Goal: Task Accomplishment & Management: Manage account settings

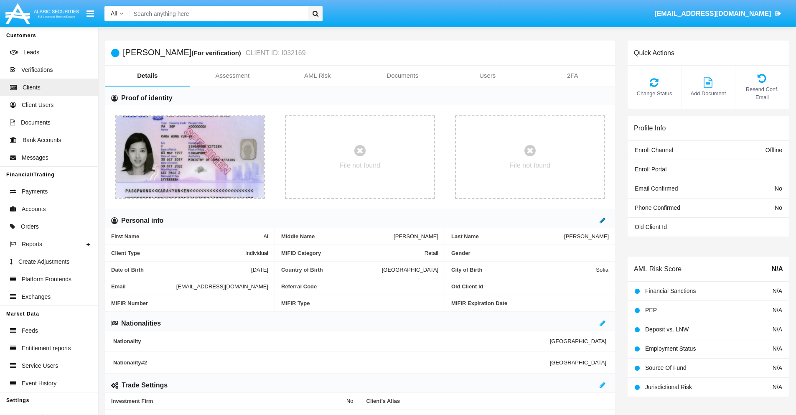
click at [602, 220] on icon at bounding box center [602, 220] width 6 height 7
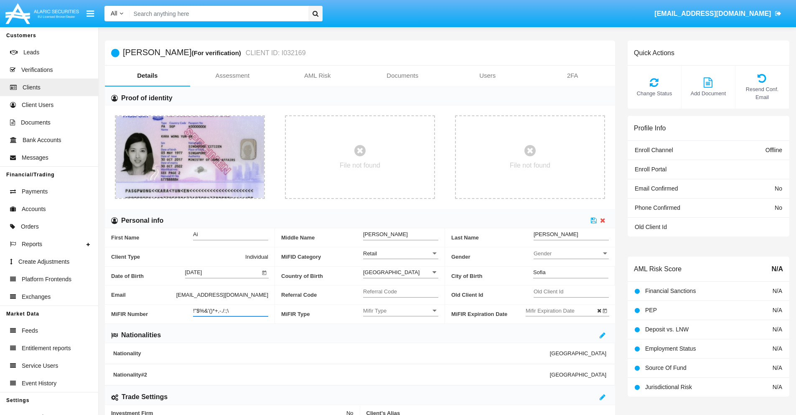
type input "!"$%&'()*+,-./:;\"
click at [594, 220] on icon at bounding box center [594, 220] width 6 height 7
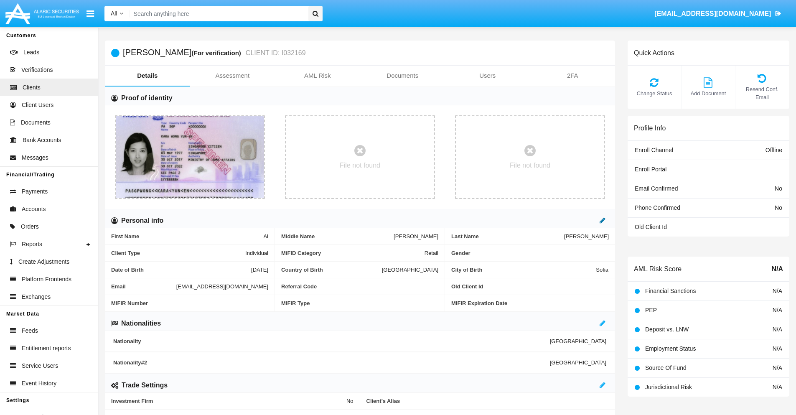
click at [602, 220] on icon at bounding box center [602, 220] width 6 height 7
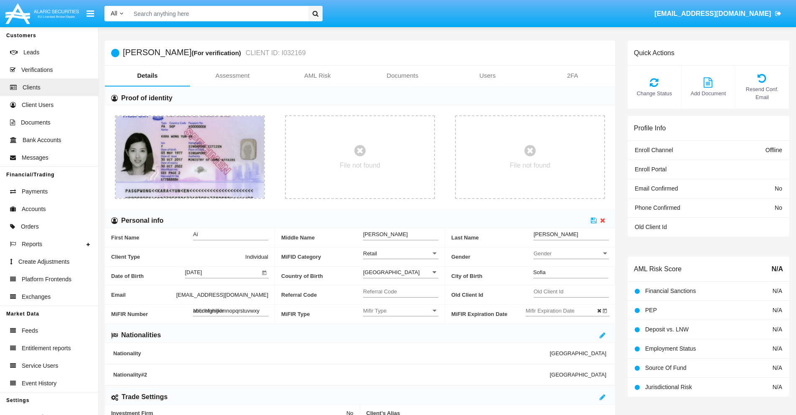
type input "abcdefghijklmnopqrstuvwxyz"
click at [594, 220] on icon at bounding box center [594, 220] width 6 height 7
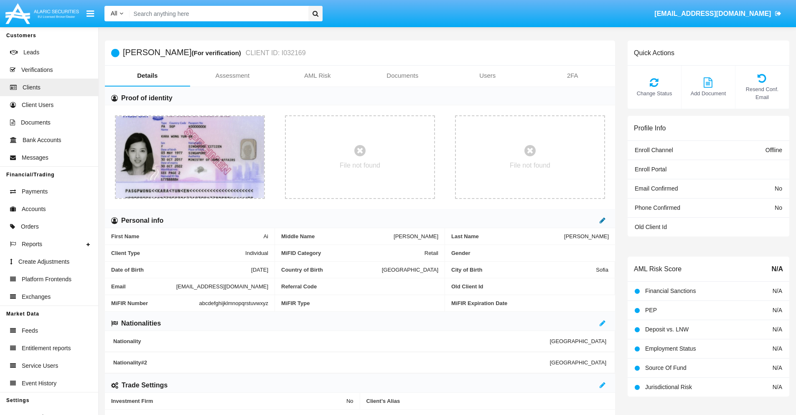
click at [602, 220] on icon at bounding box center [602, 220] width 6 height 7
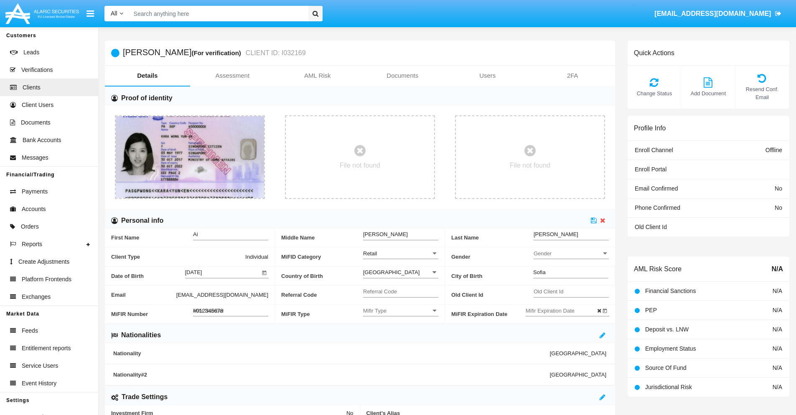
type input "#0123456789"
click at [594, 220] on icon at bounding box center [594, 220] width 6 height 7
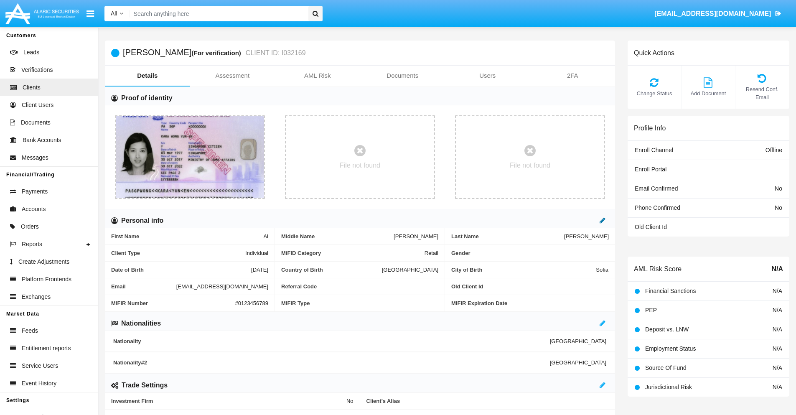
click at [602, 220] on icon at bounding box center [602, 220] width 6 height 7
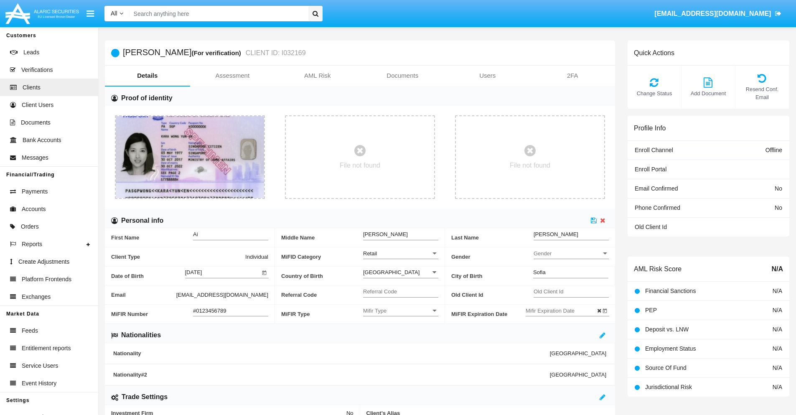
click at [231, 310] on input "#0123456789" at bounding box center [230, 310] width 75 height 7
click at [594, 220] on icon at bounding box center [594, 220] width 6 height 7
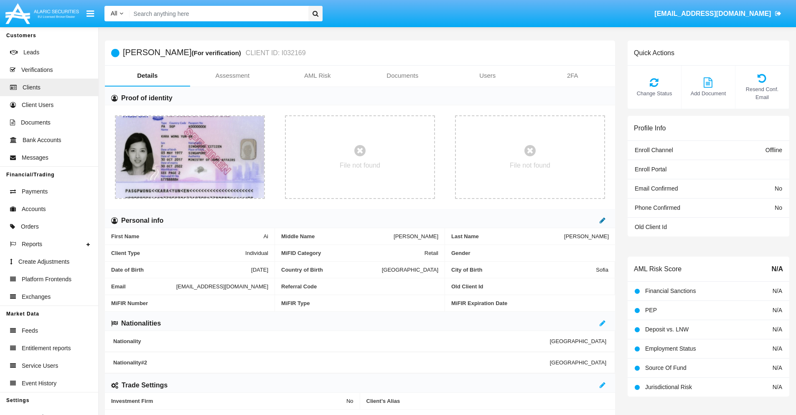
click at [602, 220] on icon at bounding box center [602, 220] width 6 height 7
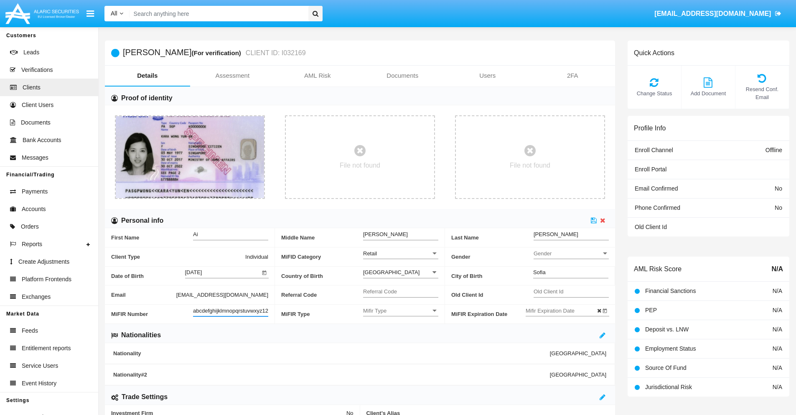
scroll to position [0, 6]
type input "abcdefghijklmnopqrstuvwxyz1234"
click at [594, 220] on icon at bounding box center [594, 220] width 6 height 7
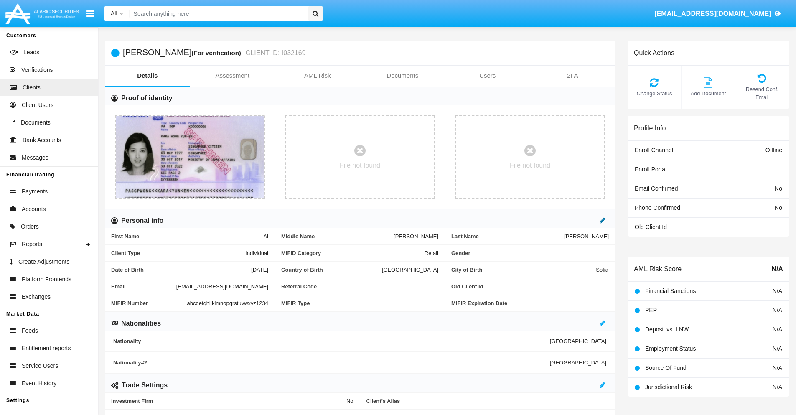
click at [602, 220] on icon at bounding box center [602, 220] width 6 height 7
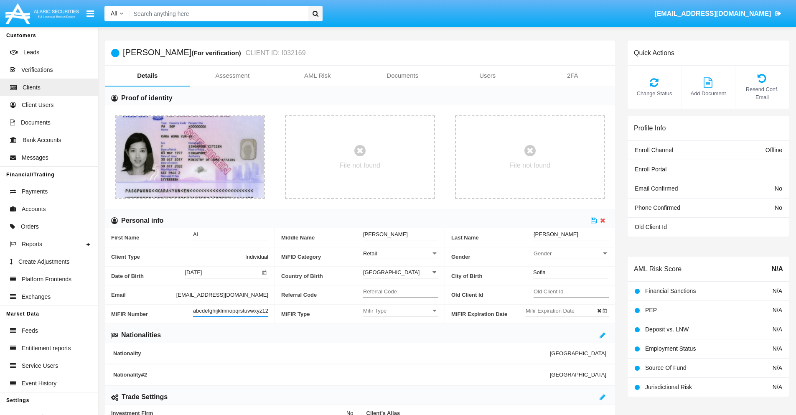
scroll to position [0, 9]
type input "abcdefghijklmnopqrstuvwxyz12345"
click at [594, 220] on icon at bounding box center [594, 220] width 6 height 7
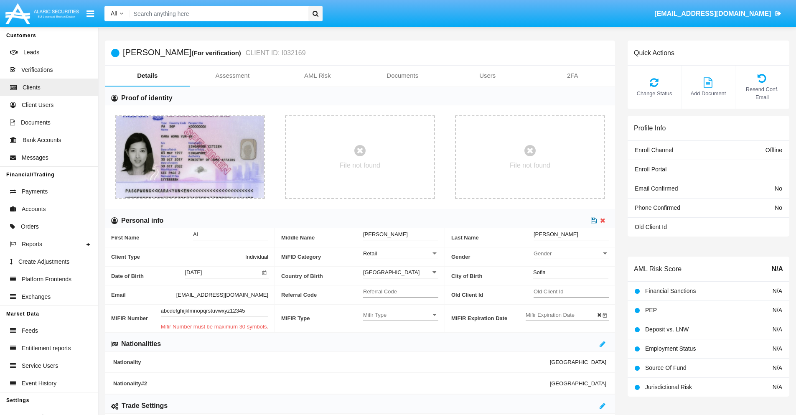
scroll to position [0, 0]
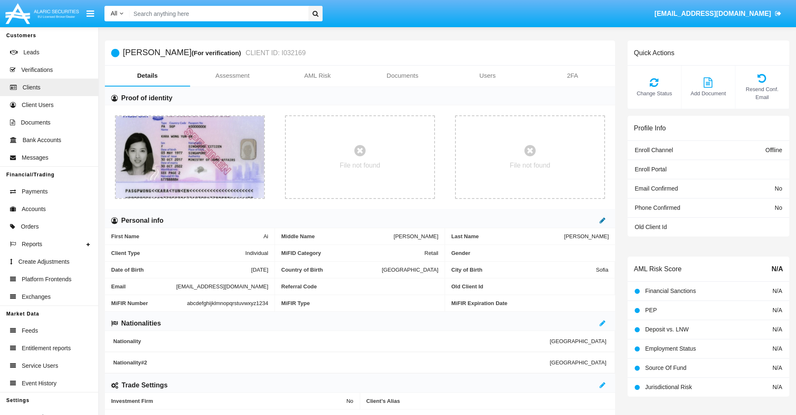
click at [602, 220] on icon at bounding box center [602, 220] width 6 height 7
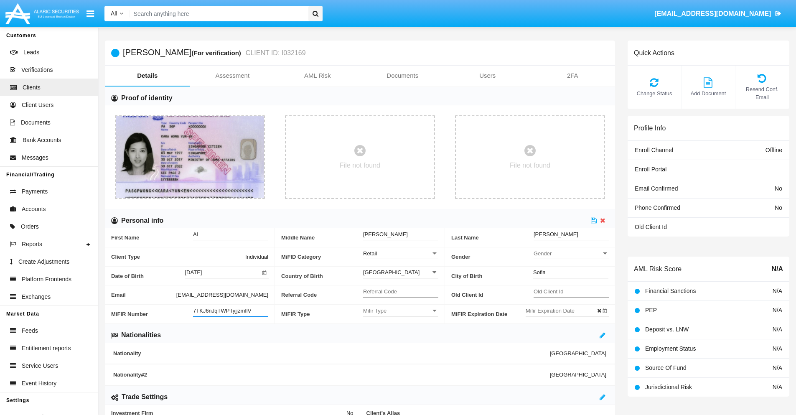
type input "7TKJ6nJqTWPTyjjzmIlV"
click at [401, 310] on span "Mifir Type" at bounding box center [397, 310] width 68 height 7
click at [401, 331] on span "CONCAT" at bounding box center [400, 331] width 75 height 16
click at [563, 310] on input "Mifir Expiration Date" at bounding box center [563, 310] width 75 height 7
click at [550, 170] on span "SEP 2025" at bounding box center [543, 170] width 18 height 7
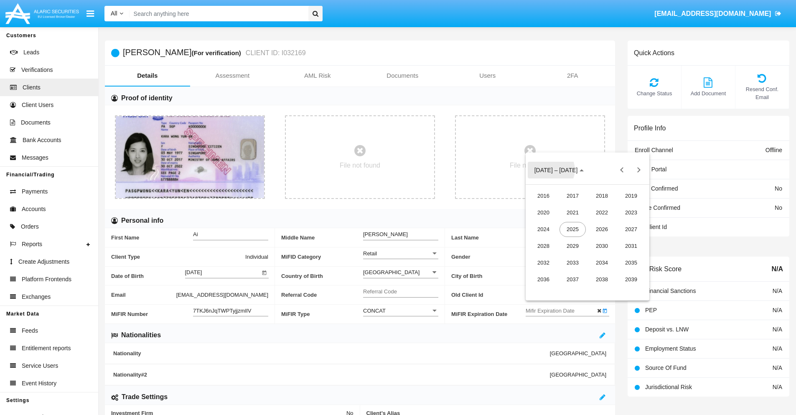
click at [602, 246] on div "2030" at bounding box center [602, 246] width 26 height 15
click at [543, 212] on div "JAN" at bounding box center [543, 212] width 26 height 15
click at [570, 223] on div "1" at bounding box center [570, 222] width 15 height 15
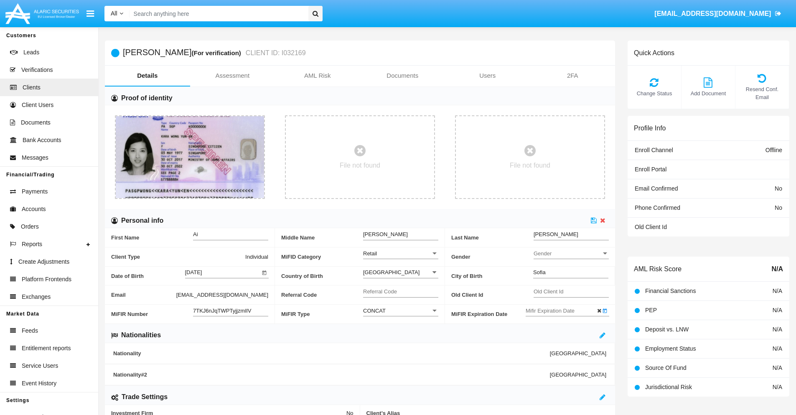
type input "[DATE]"
click at [594, 220] on icon at bounding box center [594, 220] width 6 height 7
